Goal: Go to known website: Go to known website

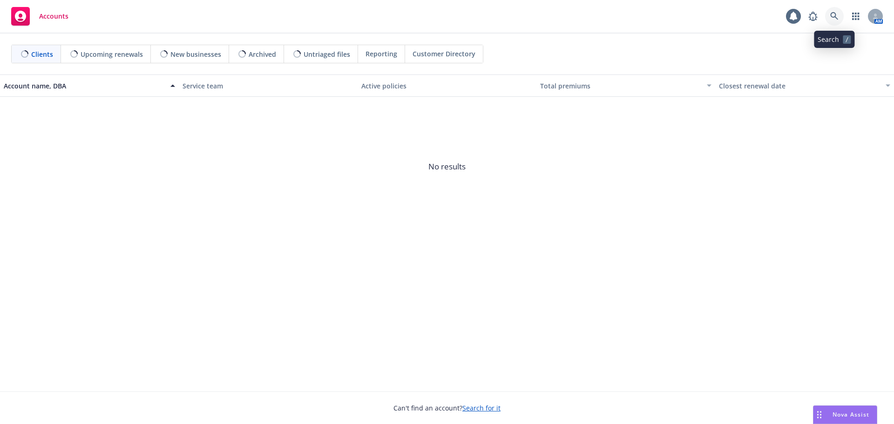
click at [836, 17] on icon at bounding box center [835, 16] width 8 height 8
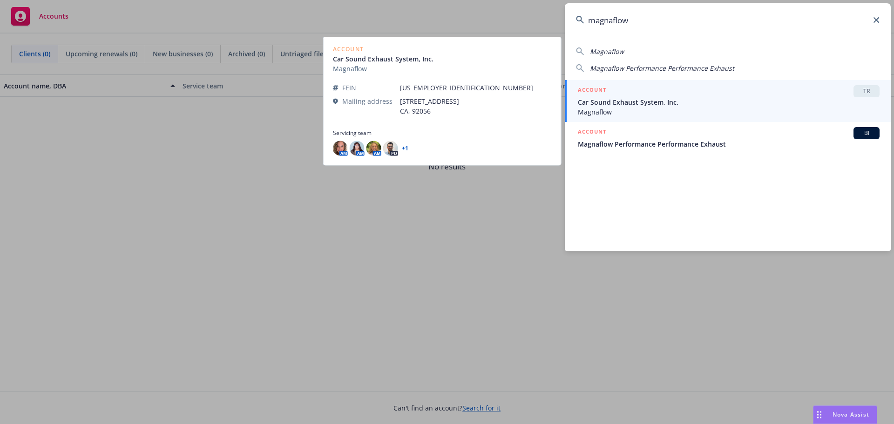
type input "magnaflow"
click at [632, 104] on span "Car Sound Exhaust System, Inc." at bounding box center [729, 102] width 302 height 10
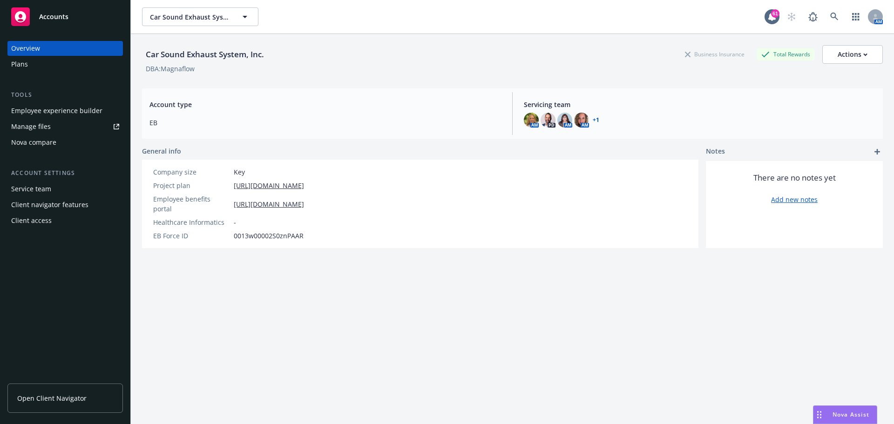
click at [57, 400] on span "Open Client Navigator" at bounding box center [51, 399] width 69 height 10
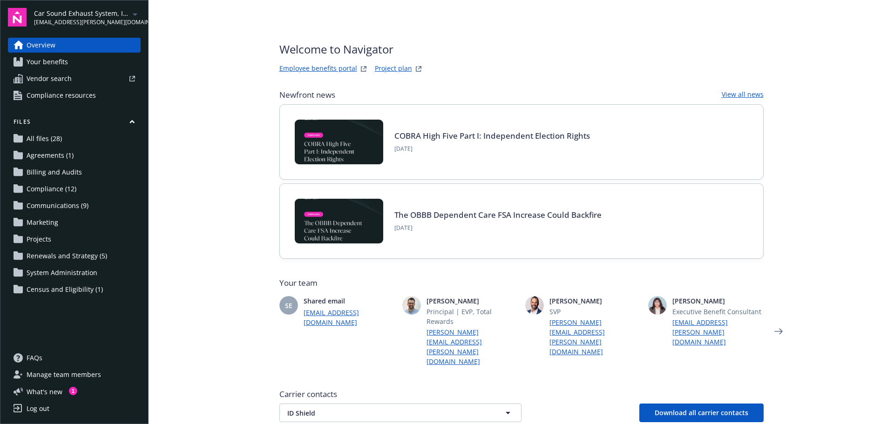
click at [821, 64] on main "Welcome to Navigator Employee benefits portal Project plan Newfront news View a…" at bounding box center [522, 212] width 746 height 424
click at [290, 69] on link "Employee benefits portal" at bounding box center [318, 68] width 78 height 11
click at [315, 65] on link "Employee benefits portal" at bounding box center [318, 68] width 78 height 11
click at [321, 68] on link "Employee benefits portal" at bounding box center [318, 68] width 78 height 11
